Goal: Navigation & Orientation: Find specific page/section

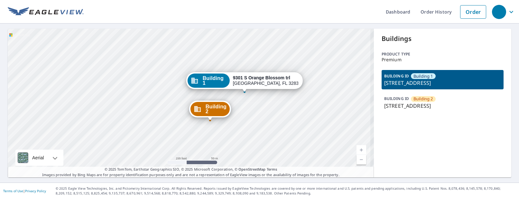
drag, startPoint x: 217, startPoint y: 139, endPoint x: 189, endPoint y: 111, distance: 39.6
click at [183, 120] on div "Building 2 9301 S Orange Blossom trl Orlando, FL 32837 Building 1 9301 S Orange…" at bounding box center [191, 103] width 366 height 148
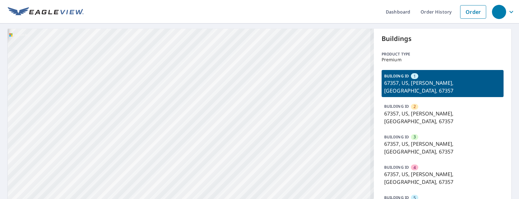
drag, startPoint x: 132, startPoint y: 113, endPoint x: 327, endPoint y: 183, distance: 207.0
click at [327, 183] on div "2 67357, [PERSON_NAME], KS 67357 3 67357, [PERSON_NAME], KS 67357 4 67357, [PER…" at bounding box center [191, 141] width 366 height 225
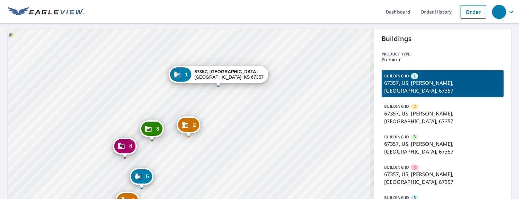
drag, startPoint x: 171, startPoint y: 125, endPoint x: 179, endPoint y: 151, distance: 27.5
click at [179, 151] on div "2 67357, [PERSON_NAME], KS 67357 3 67357, [PERSON_NAME], KS 67357 4 67357, [PER…" at bounding box center [191, 141] width 366 height 225
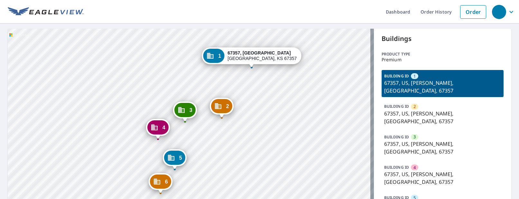
drag, startPoint x: 156, startPoint y: 148, endPoint x: 189, endPoint y: 129, distance: 38.1
click at [189, 129] on div "2 67357, [PERSON_NAME], KS 67357 3 67357, [PERSON_NAME], KS 67357 4 67357, [PER…" at bounding box center [191, 141] width 366 height 225
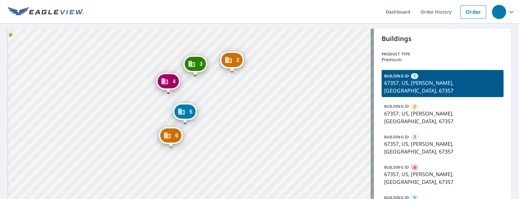
drag, startPoint x: 182, startPoint y: 146, endPoint x: 192, endPoint y: 100, distance: 47.2
click at [192, 100] on div "2 67357, [PERSON_NAME], KS 67357 3 67357, [PERSON_NAME], KS 67357 4 67357, [PER…" at bounding box center [191, 141] width 366 height 225
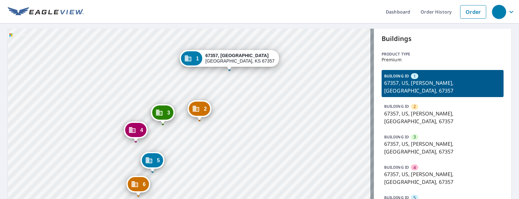
drag, startPoint x: 192, startPoint y: 100, endPoint x: 160, endPoint y: 148, distance: 58.5
click at [160, 148] on div "2 67357, [PERSON_NAME], KS 67357 3 67357, [PERSON_NAME], KS 67357 4 67357, [PER…" at bounding box center [191, 141] width 366 height 225
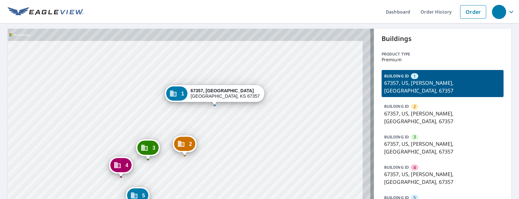
drag, startPoint x: 250, startPoint y: 118, endPoint x: 235, endPoint y: 154, distance: 38.1
click at [235, 154] on div "2 67357, [PERSON_NAME], KS 67357 3 67357, [PERSON_NAME], KS 67357 4 67357, [PER…" at bounding box center [191, 141] width 366 height 225
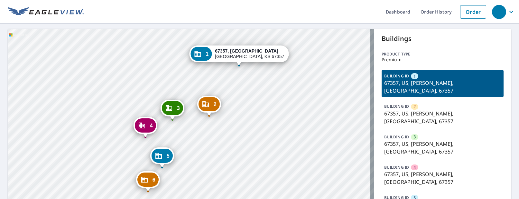
drag, startPoint x: 222, startPoint y: 119, endPoint x: 247, endPoint y: 78, distance: 47.5
click at [247, 78] on div "2 67357, [PERSON_NAME], KS 67357 3 67357, [PERSON_NAME], KS 67357 4 67357, [PER…" at bounding box center [191, 141] width 366 height 225
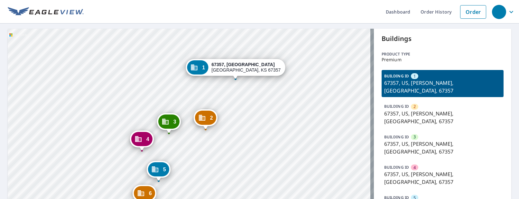
drag, startPoint x: 247, startPoint y: 91, endPoint x: 243, endPoint y: 102, distance: 11.6
click at [243, 102] on div "2 67357, [PERSON_NAME], KS 67357 3 67357, [PERSON_NAME], KS 67357 4 67357, [PER…" at bounding box center [191, 141] width 366 height 225
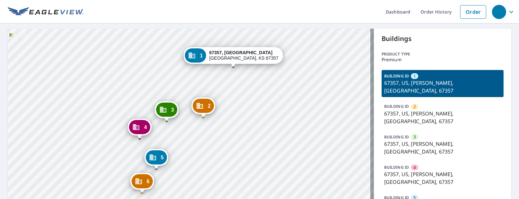
drag, startPoint x: 212, startPoint y: 134, endPoint x: 210, endPoint y: 126, distance: 8.7
click at [210, 126] on div "2 67357, [PERSON_NAME], KS 67357 3 67357, [PERSON_NAME], KS 67357 4 67357, [PER…" at bounding box center [191, 141] width 366 height 225
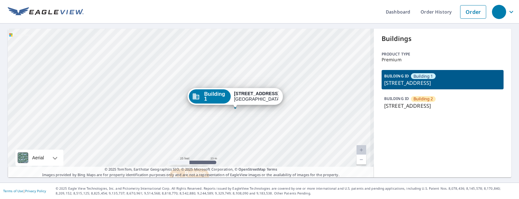
drag, startPoint x: 213, startPoint y: 57, endPoint x: 213, endPoint y: 41, distance: 16.1
click at [213, 41] on div "Building 2 [STREET_ADDRESS] Building 1 [STREET_ADDRESS]" at bounding box center [191, 103] width 366 height 148
